Goal: Task Accomplishment & Management: Manage account settings

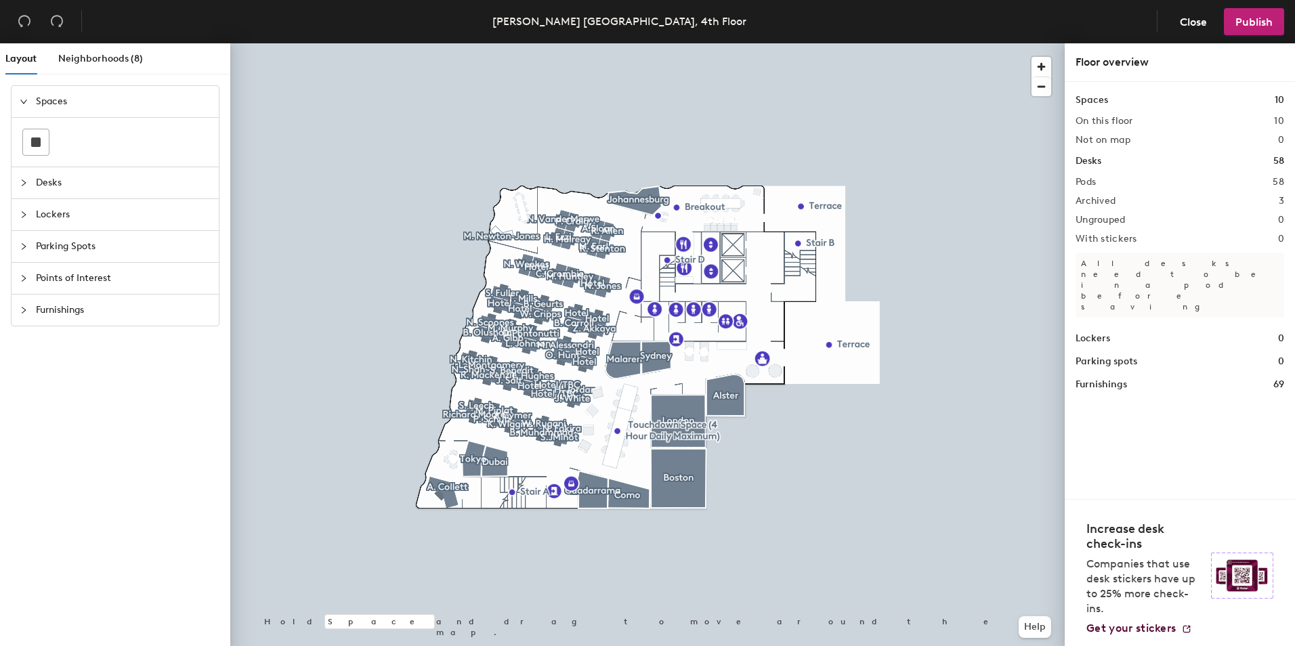
click at [933, 43] on div at bounding box center [647, 43] width 835 height 0
click at [933, 264] on div at bounding box center [933, 262] width 3 height 3
click at [1043, 63] on span "button" at bounding box center [1042, 67] width 20 height 20
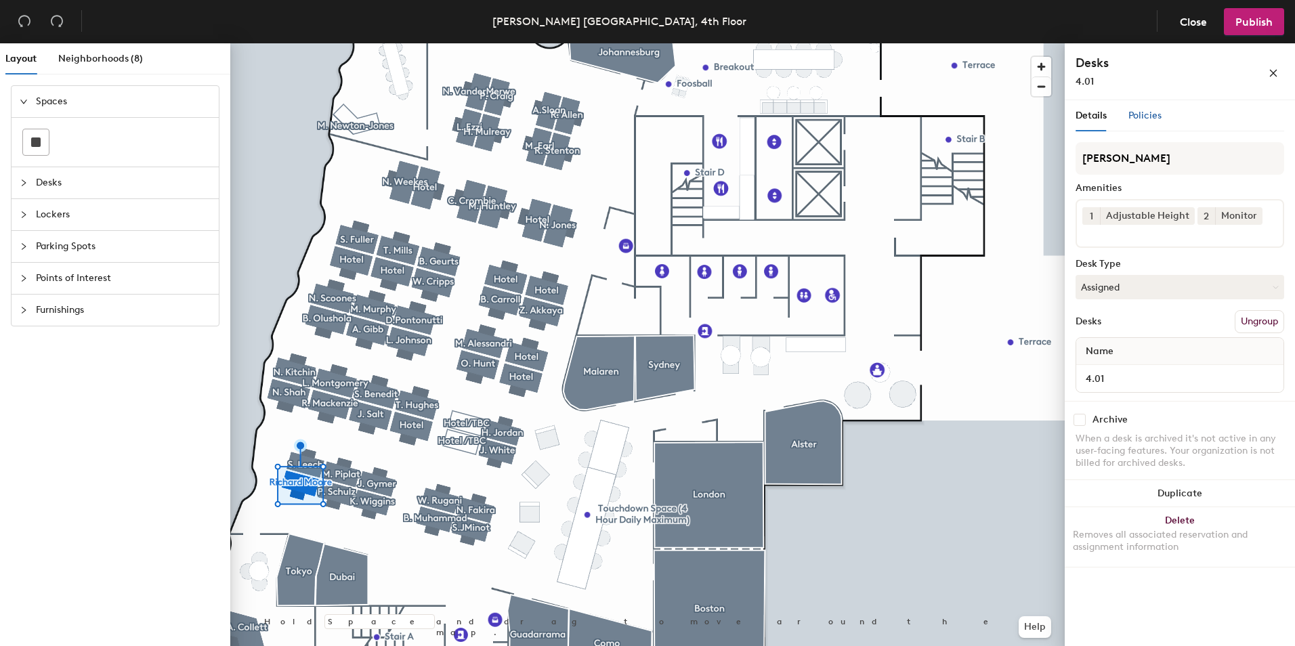
click at [1158, 117] on span "Policies" at bounding box center [1145, 116] width 33 height 12
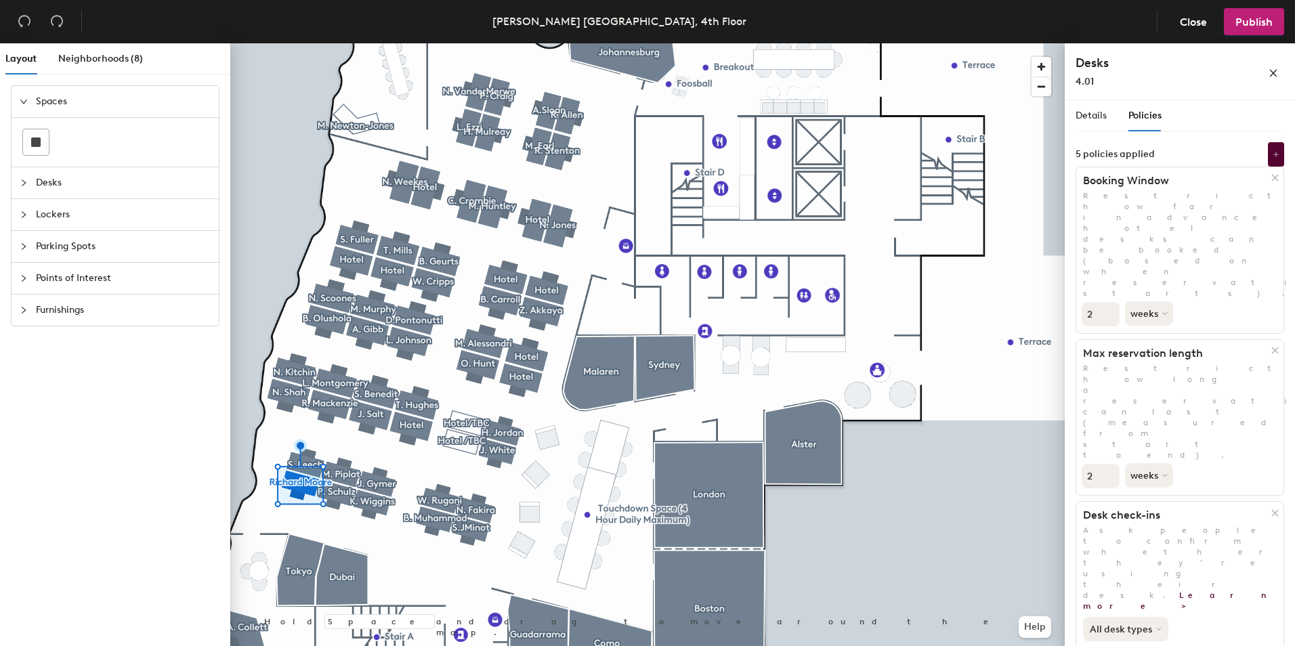
click at [1149, 617] on button "All desk types" at bounding box center [1125, 629] width 85 height 24
click at [1145, 646] on div "All desk types" at bounding box center [1125, 658] width 83 height 16
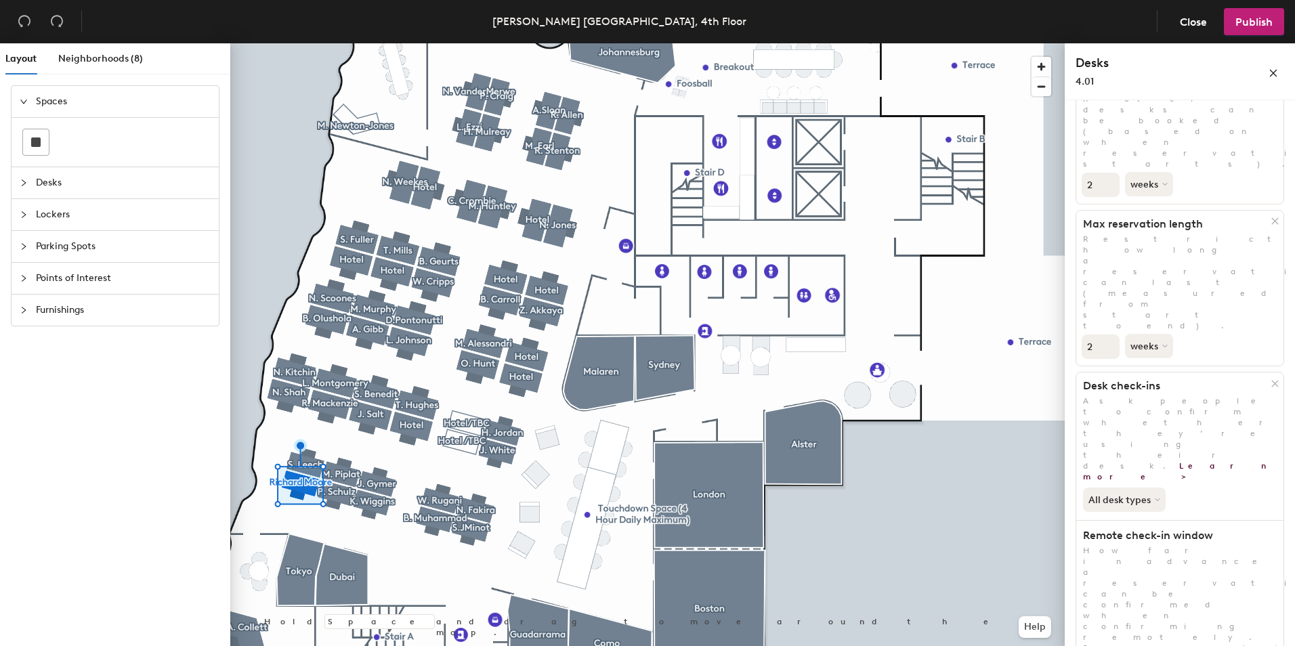
scroll to position [178, 0]
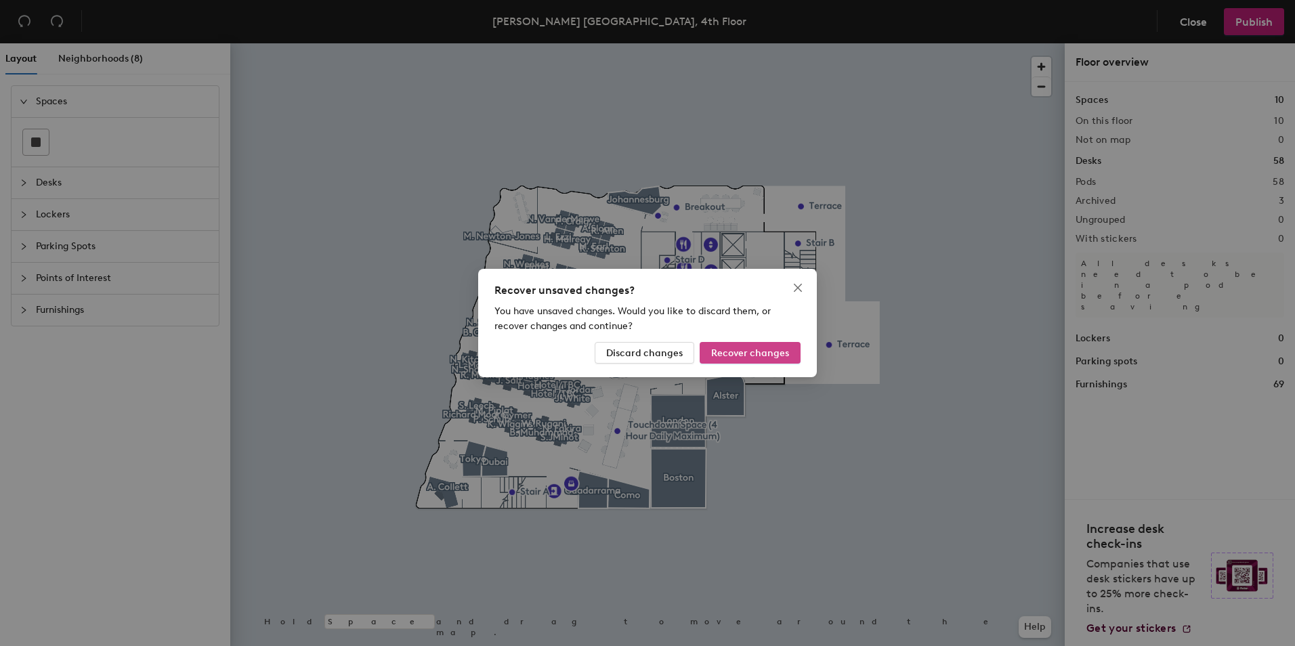
click at [726, 354] on span "Recover changes" at bounding box center [750, 354] width 78 height 12
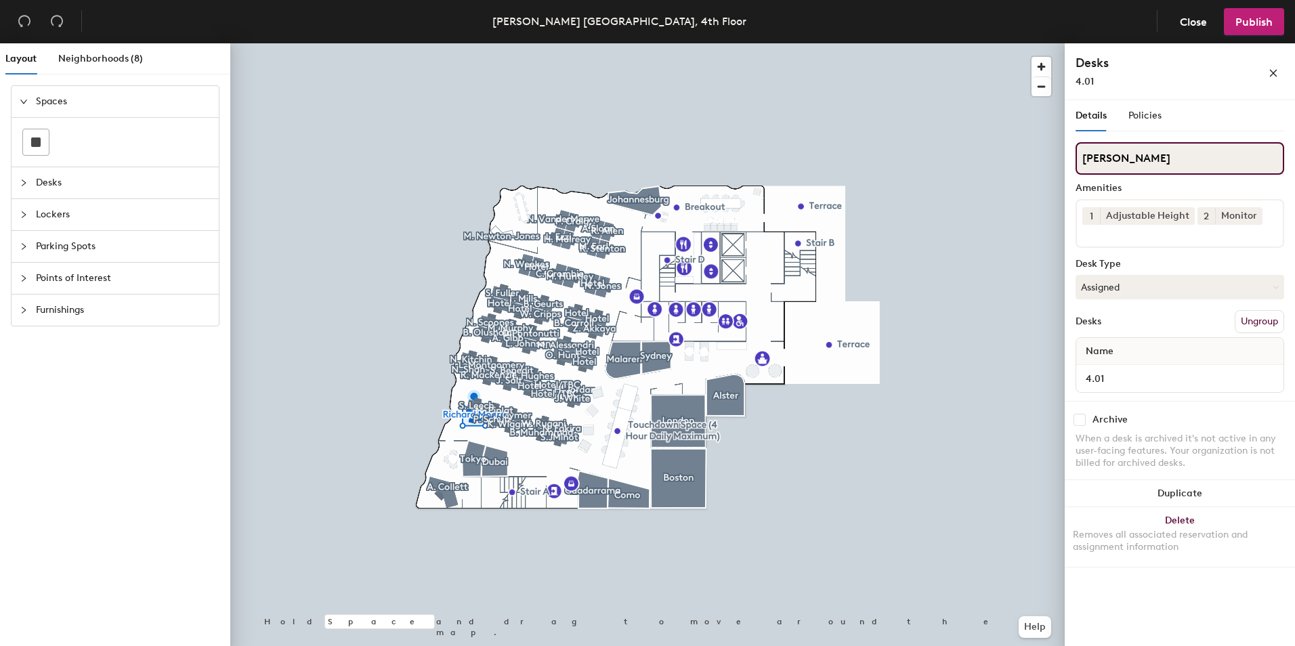
click at [1171, 162] on input "[PERSON_NAME]" at bounding box center [1180, 158] width 209 height 33
click at [1045, 156] on div "Layout Neighborhoods (8) Spaces Desks Lockers Parking Spots Points of Interest …" at bounding box center [647, 347] width 1295 height 608
type input "[PERSON_NAME]"
click at [1196, 282] on button "Assigned" at bounding box center [1180, 287] width 209 height 24
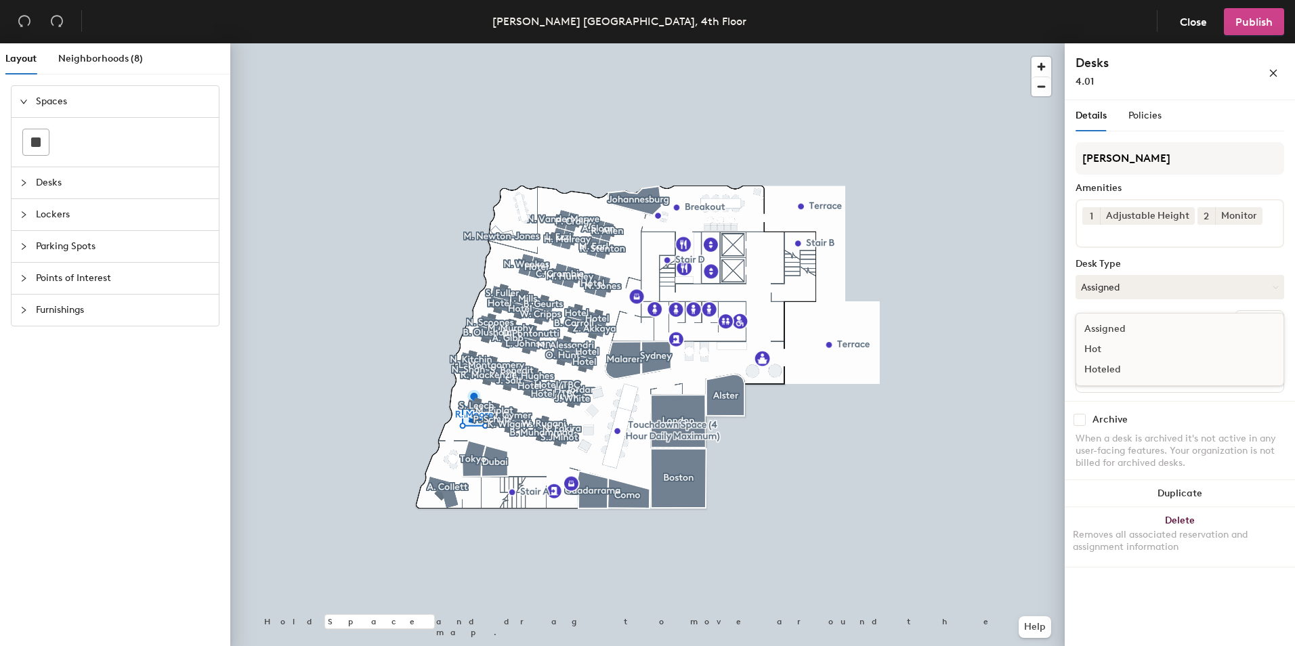
click at [1253, 24] on span "Publish" at bounding box center [1254, 22] width 37 height 13
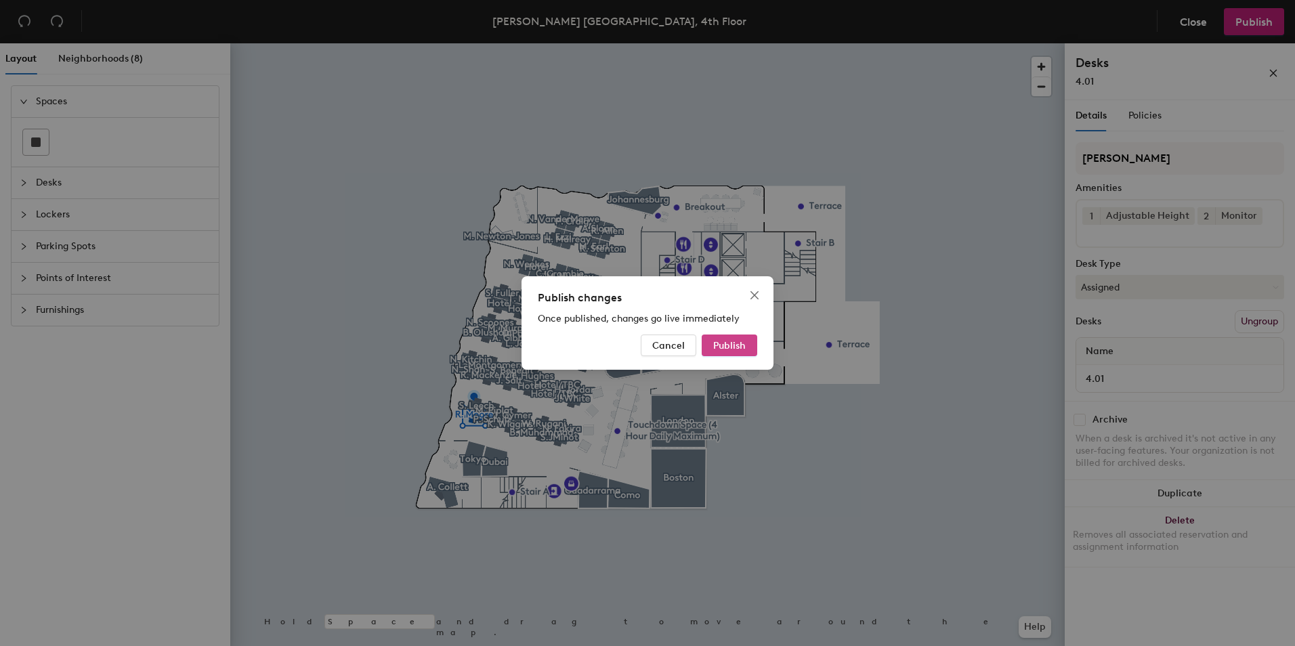
click at [734, 346] on span "Publish" at bounding box center [729, 346] width 33 height 12
